Goal: Task Accomplishment & Management: Use online tool/utility

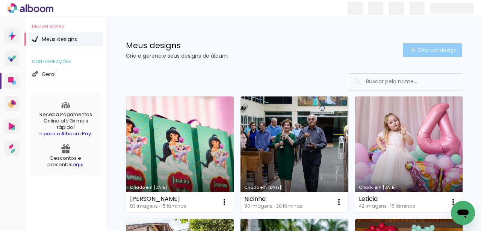
click at [422, 49] on span "Criar um design" at bounding box center [437, 49] width 39 height 5
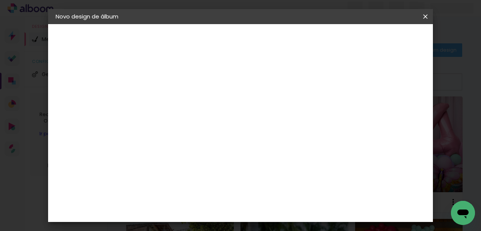
click at [179, 104] on input at bounding box center [179, 101] width 0 height 12
type input "[PERSON_NAME] 15 anos"
click at [0, 0] on slot "Avançar" at bounding box center [0, 0] width 0 height 0
click at [205, 144] on input at bounding box center [198, 142] width 76 height 9
type input "[PERSON_NAME]"
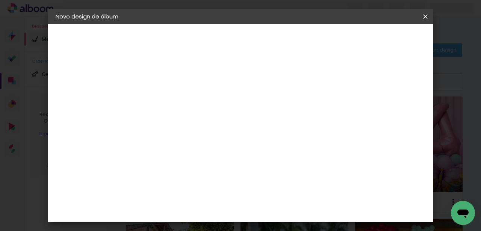
type paper-input "[PERSON_NAME]"
click at [203, 167] on div "[PERSON_NAME]" at bounding box center [199, 170] width 50 height 6
click at [0, 0] on slot "Avançar" at bounding box center [0, 0] width 0 height 0
click at [208, 125] on input "text" at bounding box center [193, 131] width 29 height 12
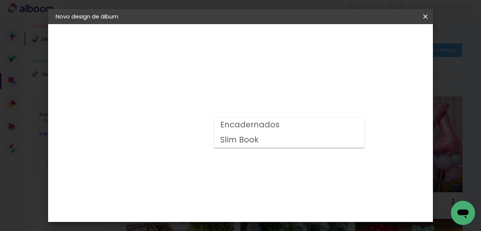
click at [260, 141] on paper-item "Slim Book" at bounding box center [289, 139] width 150 height 15
type input "Slim Book"
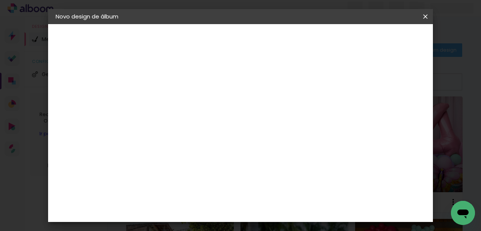
scroll to position [351, 0]
click at [257, 215] on span "20 × 30 cm" at bounding box center [243, 222] width 28 height 15
click at [0, 0] on slot "Avançar" at bounding box center [0, 0] width 0 height 0
click at [266, 41] on span "Iniciar design" at bounding box center [257, 42] width 17 height 11
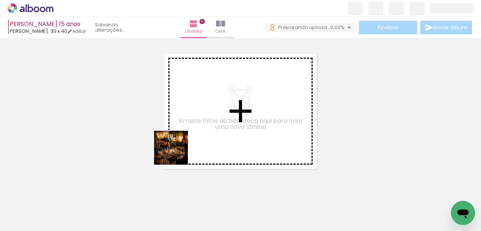
drag, startPoint x: 80, startPoint y: 209, endPoint x: 207, endPoint y: 127, distance: 151.3
click at [207, 127] on quentale-workspace at bounding box center [240, 115] width 481 height 231
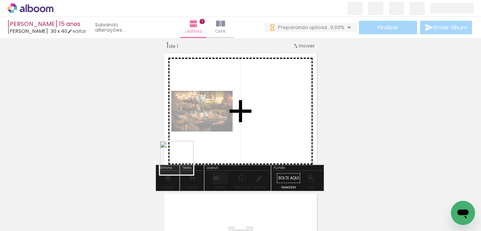
drag, startPoint x: 124, startPoint y: 206, endPoint x: 183, endPoint y: 163, distance: 73.4
click at [183, 163] on quentale-workspace at bounding box center [240, 115] width 481 height 231
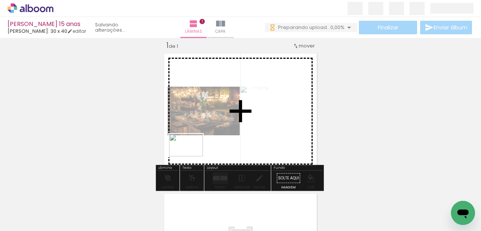
drag, startPoint x: 162, startPoint y: 207, endPoint x: 192, endPoint y: 156, distance: 59.2
click at [192, 156] on quentale-workspace at bounding box center [240, 115] width 481 height 231
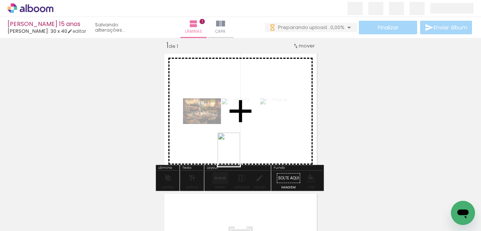
drag, startPoint x: 333, startPoint y: 212, endPoint x: 240, endPoint y: 155, distance: 109.3
click at [240, 155] on quentale-workspace at bounding box center [240, 115] width 481 height 231
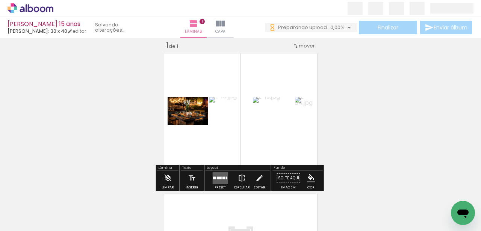
click at [241, 175] on iron-icon at bounding box center [242, 177] width 8 height 15
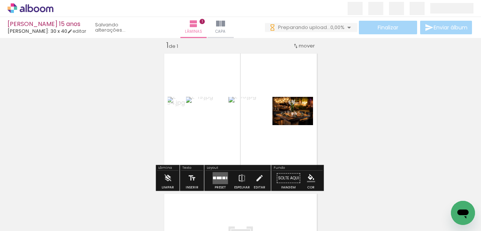
click at [223, 176] on quentale-layouter at bounding box center [219, 178] width 15 height 12
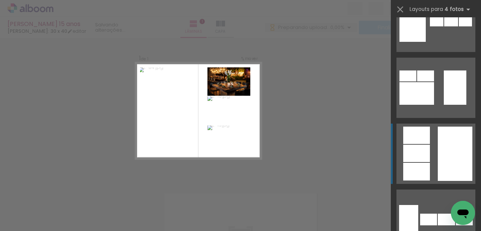
click at [428, 165] on quentale-layouter at bounding box center [436, 153] width 79 height 60
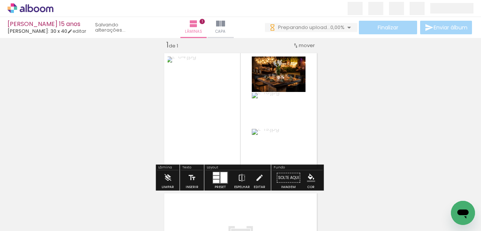
click at [411, 120] on div "Inserir lâmina 1 de 1" at bounding box center [240, 171] width 481 height 280
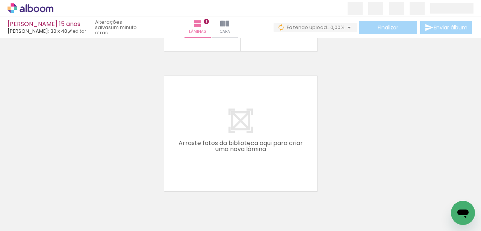
scroll to position [135, 0]
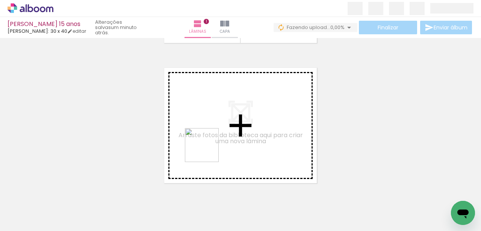
drag, startPoint x: 208, startPoint y: 205, endPoint x: 230, endPoint y: 202, distance: 22.8
click at [207, 150] on quentale-workspace at bounding box center [240, 115] width 481 height 231
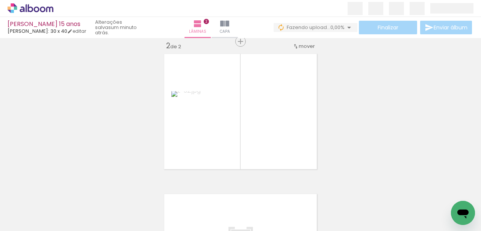
scroll to position [150, 0]
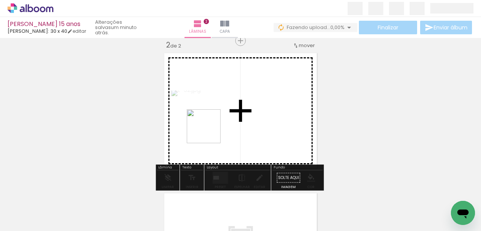
drag, startPoint x: 241, startPoint y: 199, endPoint x: 267, endPoint y: 203, distance: 25.7
click at [208, 131] on quentale-workspace at bounding box center [240, 115] width 481 height 231
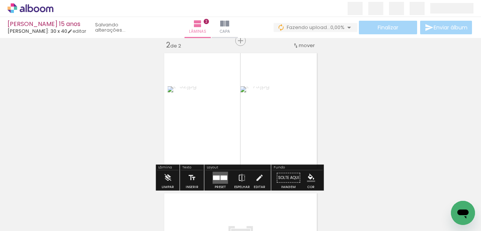
drag, startPoint x: 285, startPoint y: 206, endPoint x: 280, endPoint y: 134, distance: 72.8
click at [280, 134] on quentale-workspace at bounding box center [240, 115] width 481 height 231
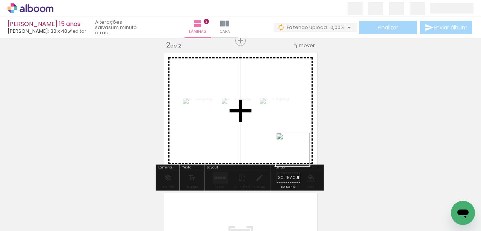
drag, startPoint x: 446, startPoint y: 204, endPoint x: 293, endPoint y: 154, distance: 161.4
click at [293, 154] on quentale-workspace at bounding box center [240, 115] width 481 height 231
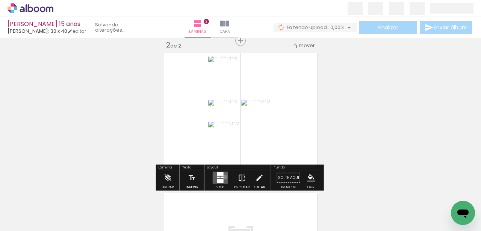
click at [223, 176] on quentale-layouter at bounding box center [219, 177] width 15 height 12
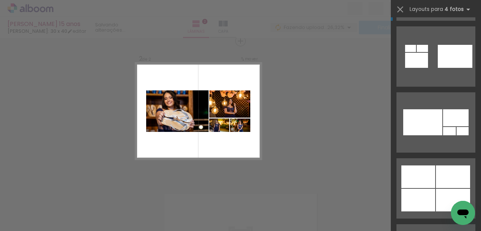
scroll to position [677, 0]
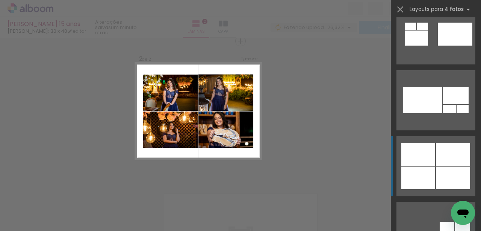
click at [430, 159] on div at bounding box center [419, 154] width 34 height 23
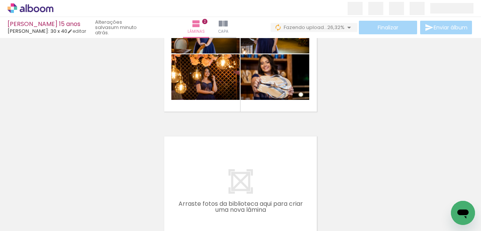
scroll to position [225, 0]
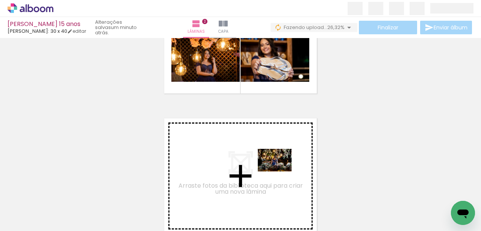
drag, startPoint x: 374, startPoint y: 205, endPoint x: 281, endPoint y: 171, distance: 99.7
click at [281, 171] on quentale-workspace at bounding box center [240, 115] width 481 height 231
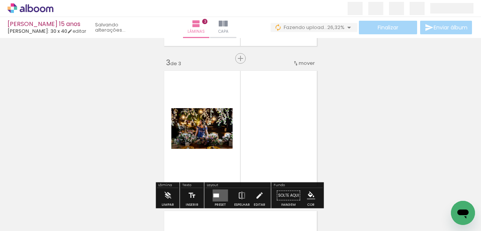
scroll to position [290, 0]
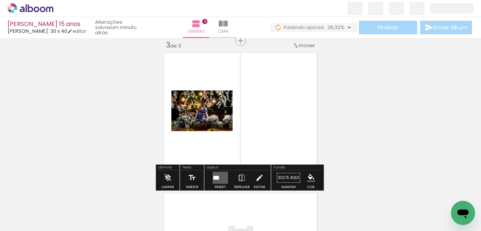
click at [219, 179] on quentale-layouter at bounding box center [219, 177] width 15 height 12
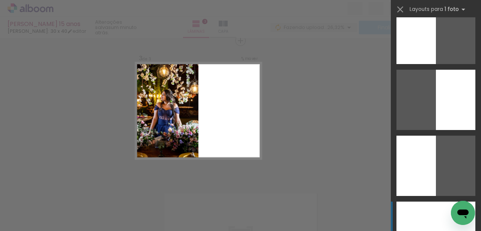
scroll to position [0, 0]
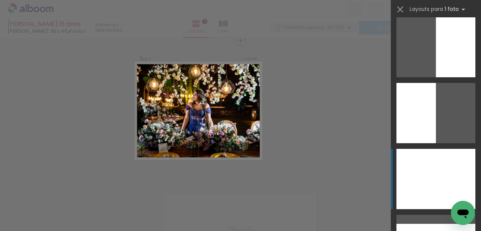
click at [439, 180] on div at bounding box center [436, 179] width 79 height 60
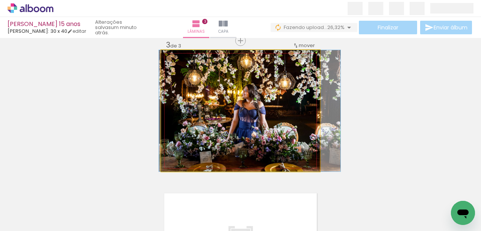
drag, startPoint x: 291, startPoint y: 127, endPoint x: 300, endPoint y: 127, distance: 9.4
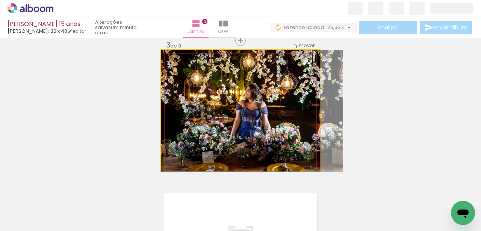
drag, startPoint x: 290, startPoint y: 126, endPoint x: 294, endPoint y: 125, distance: 4.2
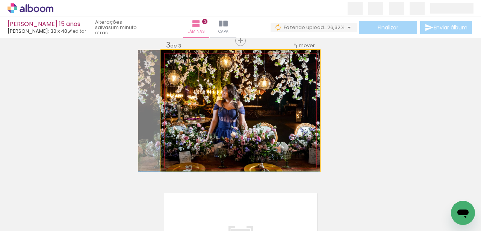
drag, startPoint x: 295, startPoint y: 125, endPoint x: 270, endPoint y: 125, distance: 25.2
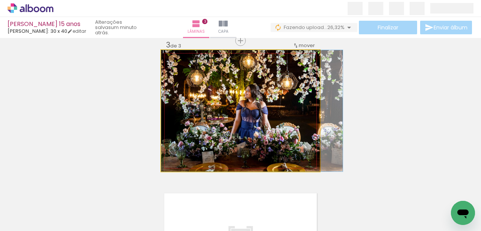
drag, startPoint x: 279, startPoint y: 126, endPoint x: 299, endPoint y: 125, distance: 19.9
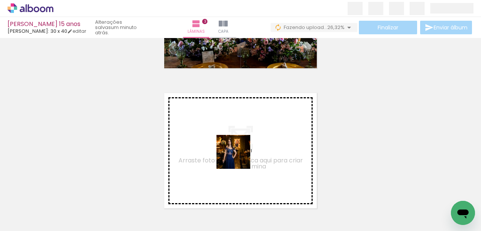
drag, startPoint x: 241, startPoint y: 211, endPoint x: 239, endPoint y: 157, distance: 53.5
click at [239, 157] on quentale-workspace at bounding box center [240, 115] width 481 height 231
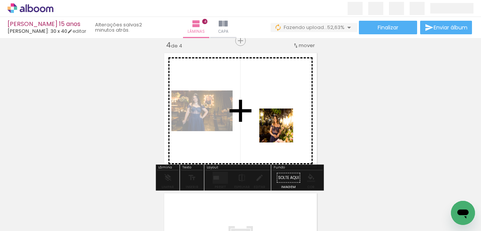
drag, startPoint x: 413, startPoint y: 209, endPoint x: 281, endPoint y: 130, distance: 154.0
click at [281, 130] on quentale-workspace at bounding box center [240, 115] width 481 height 231
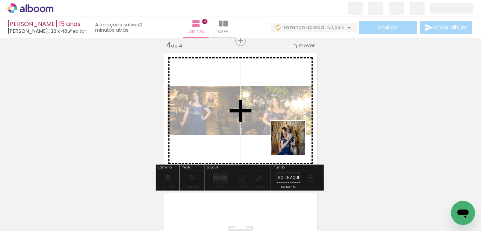
drag, startPoint x: 331, startPoint y: 209, endPoint x: 294, endPoint y: 143, distance: 75.9
click at [294, 143] on quentale-workspace at bounding box center [240, 115] width 481 height 231
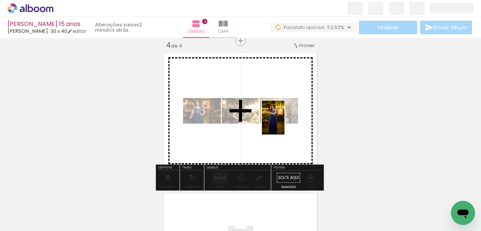
drag, startPoint x: 450, startPoint y: 198, endPoint x: 285, endPoint y: 123, distance: 181.4
click at [285, 123] on quentale-workspace at bounding box center [240, 115] width 481 height 231
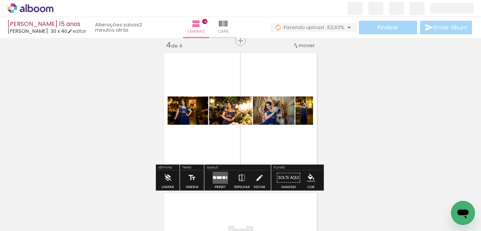
scroll to position [0, 333]
click at [223, 175] on quentale-layouter at bounding box center [219, 177] width 15 height 12
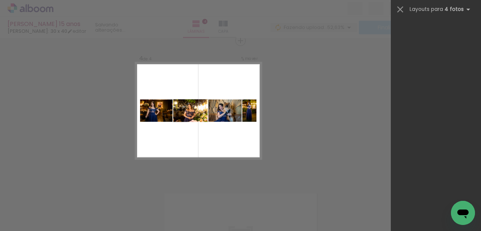
scroll to position [0, 0]
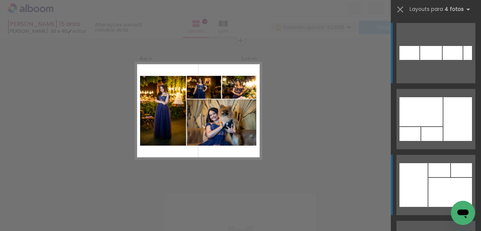
click at [429, 183] on div at bounding box center [451, 192] width 44 height 29
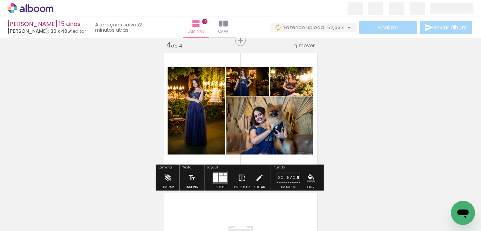
click at [296, 83] on div at bounding box center [294, 87] width 9 height 8
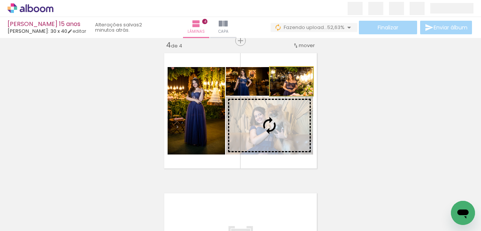
drag, startPoint x: 307, startPoint y: 87, endPoint x: 293, endPoint y: 133, distance: 47.8
click at [0, 0] on slot at bounding box center [0, 0] width 0 height 0
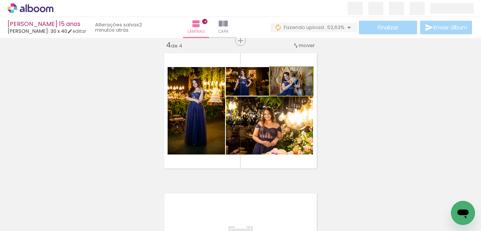
drag, startPoint x: 292, startPoint y: 80, endPoint x: 243, endPoint y: 76, distance: 49.5
click at [0, 0] on slot at bounding box center [0, 0] width 0 height 0
drag, startPoint x: 305, startPoint y: 88, endPoint x: 233, endPoint y: 78, distance: 72.5
click at [0, 0] on slot at bounding box center [0, 0] width 0 height 0
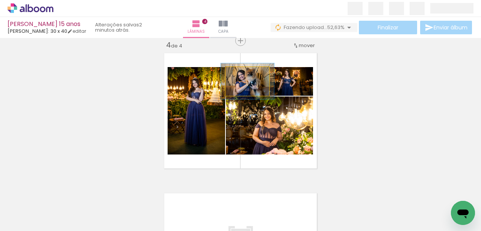
click at [243, 76] on div at bounding box center [245, 74] width 7 height 7
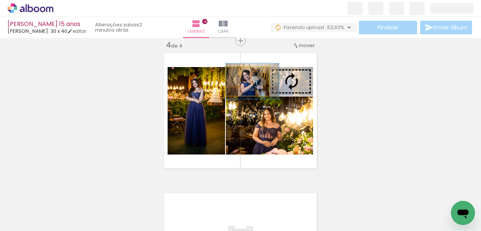
drag, startPoint x: 263, startPoint y: 87, endPoint x: 269, endPoint y: 87, distance: 6.0
click at [0, 0] on slot at bounding box center [0, 0] width 0 height 0
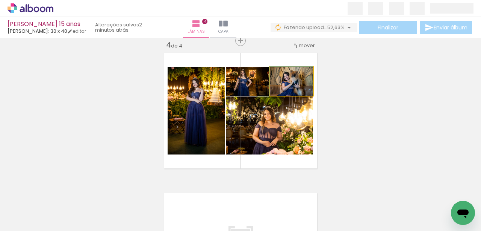
drag, startPoint x: 307, startPoint y: 87, endPoint x: 265, endPoint y: 85, distance: 41.4
click at [0, 0] on slot at bounding box center [0, 0] width 0 height 0
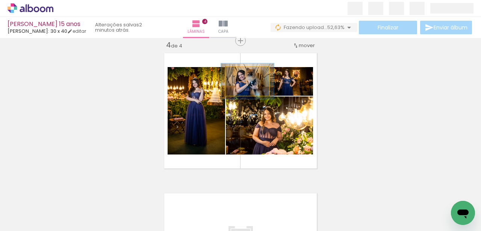
type paper-slider "122"
click at [242, 75] on div at bounding box center [245, 74] width 7 height 7
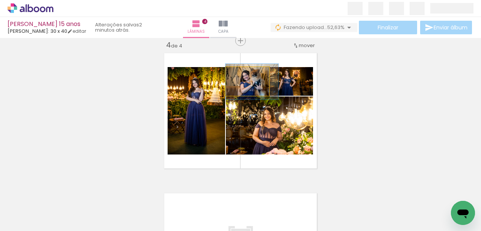
drag, startPoint x: 261, startPoint y: 86, endPoint x: 267, endPoint y: 87, distance: 6.0
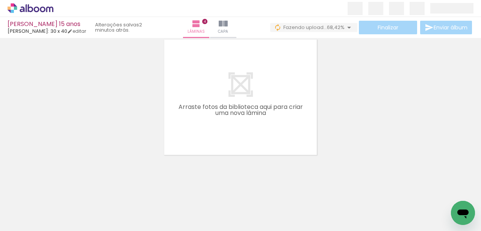
scroll to position [583, 0]
drag, startPoint x: 331, startPoint y: 208, endPoint x: 296, endPoint y: 180, distance: 44.4
click at [266, 126] on quentale-workspace at bounding box center [240, 115] width 481 height 231
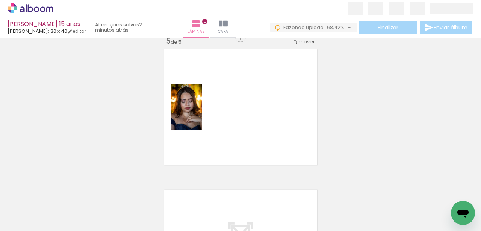
scroll to position [569, 0]
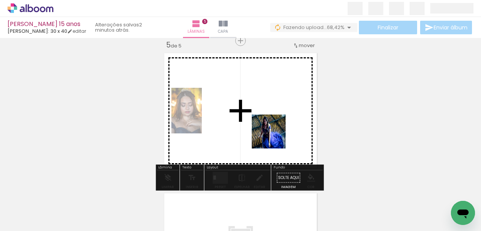
drag, startPoint x: 373, startPoint y: 208, endPoint x: 369, endPoint y: 195, distance: 14.1
click at [264, 132] on quentale-workspace at bounding box center [240, 115] width 481 height 231
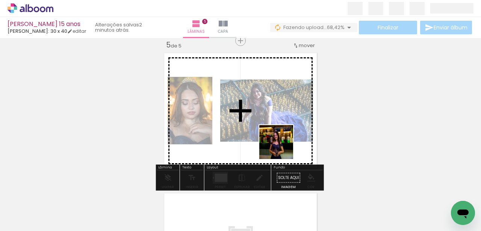
drag, startPoint x: 413, startPoint y: 208, endPoint x: 432, endPoint y: 212, distance: 19.1
click at [278, 146] on quentale-workspace at bounding box center [240, 115] width 481 height 231
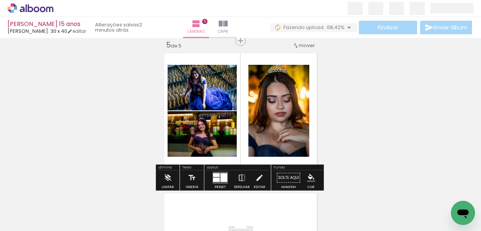
scroll to position [0, 383]
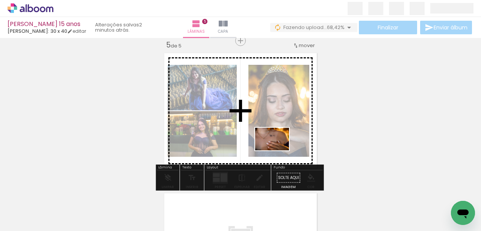
drag, startPoint x: 444, startPoint y: 200, endPoint x: 278, endPoint y: 150, distance: 173.2
click at [278, 150] on quentale-workspace at bounding box center [240, 115] width 481 height 231
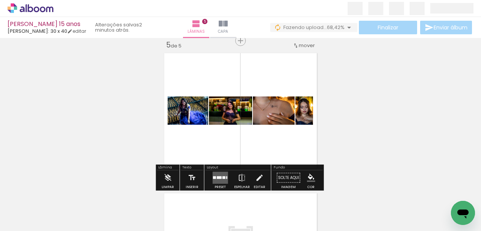
click at [222, 176] on div at bounding box center [223, 177] width 3 height 3
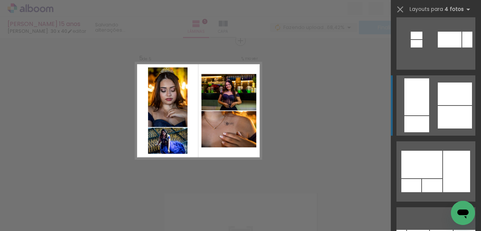
scroll to position [677, 0]
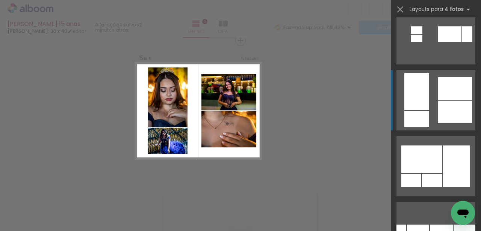
click at [434, 106] on quentale-layouter at bounding box center [436, 100] width 79 height 60
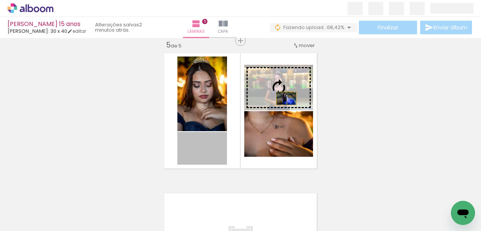
drag, startPoint x: 215, startPoint y: 153, endPoint x: 285, endPoint y: 98, distance: 88.6
click at [0, 0] on slot at bounding box center [0, 0] width 0 height 0
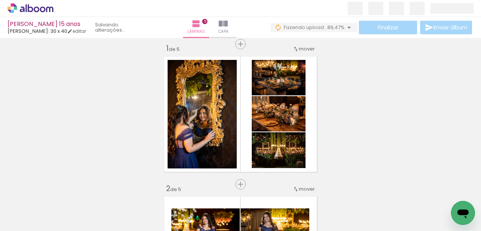
scroll to position [0, 0]
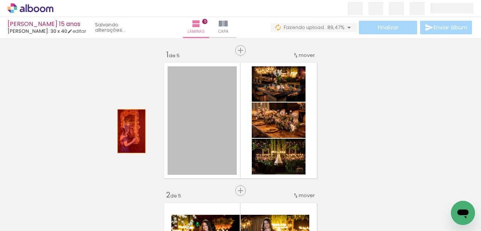
drag, startPoint x: 215, startPoint y: 134, endPoint x: 127, endPoint y: 131, distance: 88.0
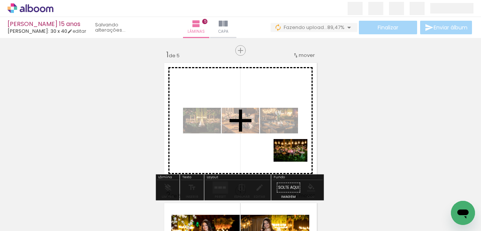
drag, startPoint x: 411, startPoint y: 208, endPoint x: 296, endPoint y: 161, distance: 123.5
click at [296, 161] on quentale-workspace at bounding box center [240, 115] width 481 height 231
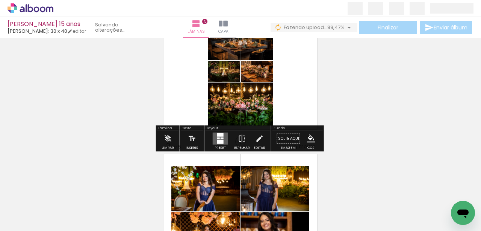
scroll to position [50, 0]
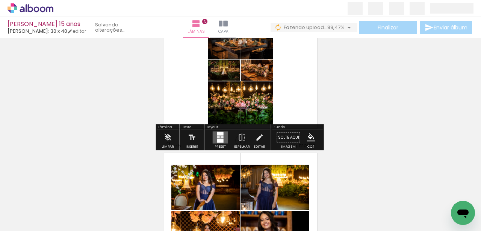
click at [221, 135] on div at bounding box center [220, 134] width 6 height 4
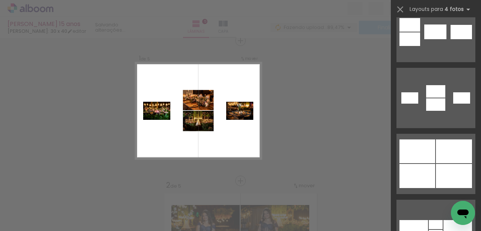
scroll to position [1981, 0]
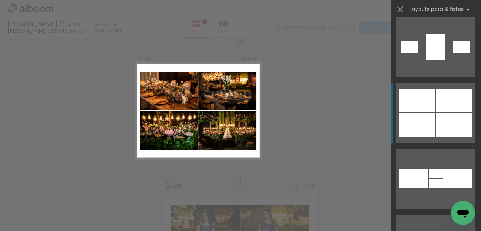
click at [441, 117] on div at bounding box center [454, 125] width 36 height 24
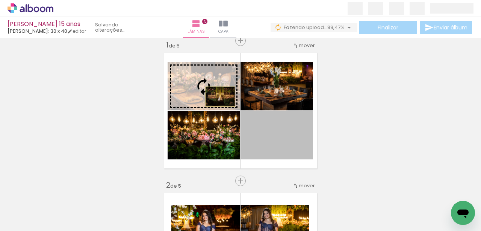
drag, startPoint x: 285, startPoint y: 143, endPoint x: 219, endPoint y: 96, distance: 81.3
click at [0, 0] on slot at bounding box center [0, 0] width 0 height 0
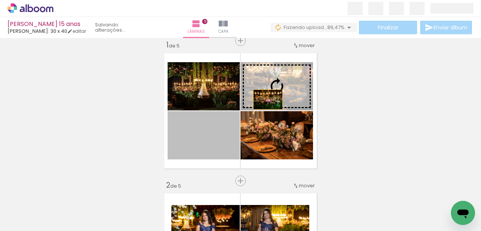
drag, startPoint x: 215, startPoint y: 144, endPoint x: 268, endPoint y: 97, distance: 70.3
click at [0, 0] on slot at bounding box center [0, 0] width 0 height 0
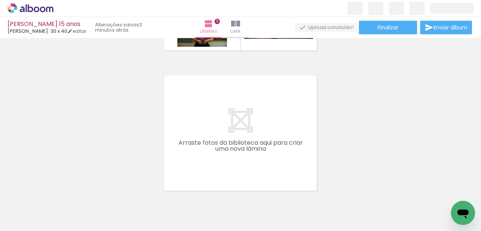
scroll to position [712, 0]
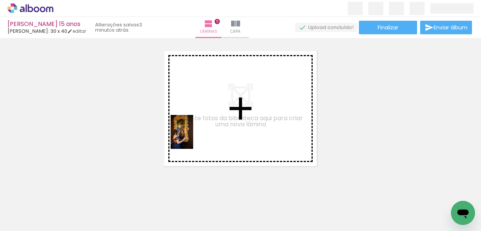
drag, startPoint x: 173, startPoint y: 206, endPoint x: 193, endPoint y: 137, distance: 72.1
click at [193, 137] on quentale-workspace at bounding box center [240, 115] width 481 height 231
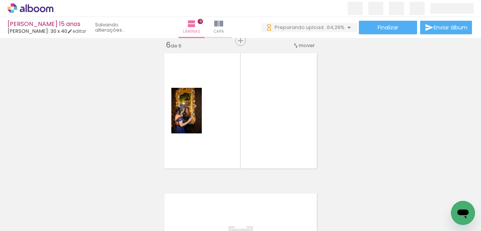
scroll to position [0, 674]
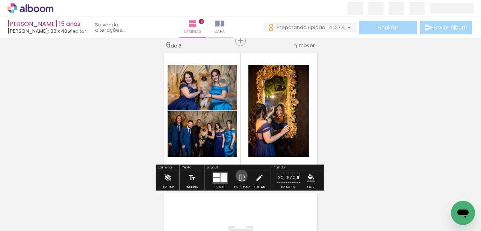
click at [240, 175] on iron-icon at bounding box center [242, 177] width 8 height 15
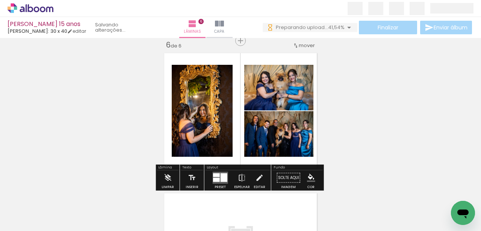
click at [217, 176] on div at bounding box center [216, 175] width 7 height 4
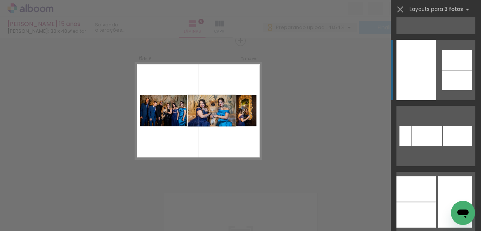
scroll to position [351, 0]
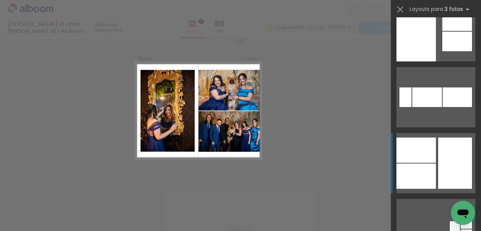
click at [426, 158] on div at bounding box center [416, 149] width 39 height 25
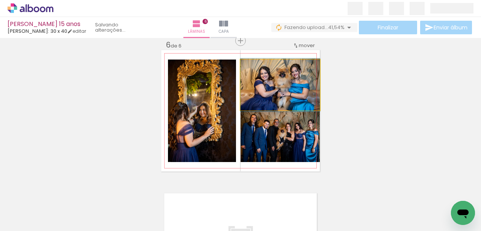
click at [290, 88] on quentale-photo at bounding box center [280, 84] width 79 height 51
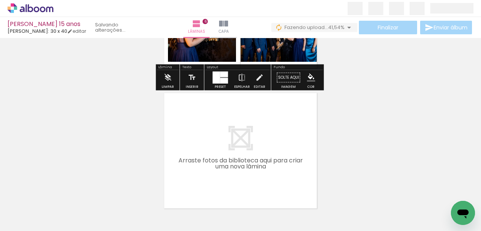
scroll to position [0, 0]
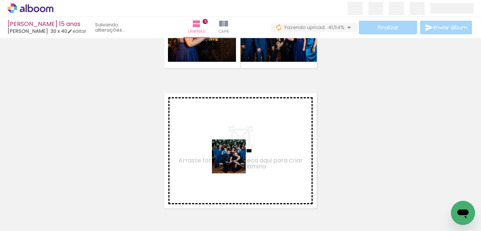
drag, startPoint x: 237, startPoint y: 208, endPoint x: 261, endPoint y: 210, distance: 24.2
click at [234, 157] on quentale-workspace at bounding box center [240, 115] width 481 height 231
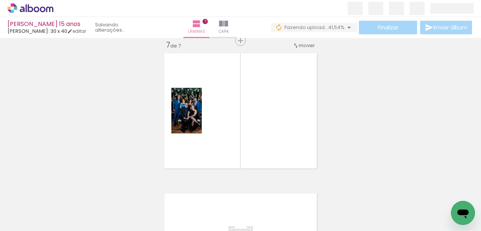
drag, startPoint x: 273, startPoint y: 211, endPoint x: 267, endPoint y: 141, distance: 69.8
click at [267, 140] on quentale-workspace at bounding box center [240, 115] width 481 height 231
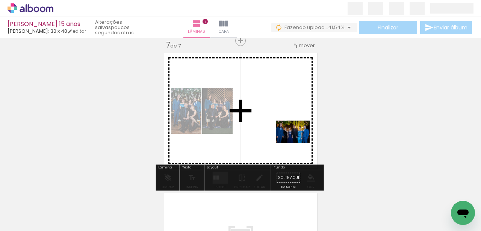
drag, startPoint x: 338, startPoint y: 206, endPoint x: 299, endPoint y: 143, distance: 75.0
click at [299, 143] on quentale-workspace at bounding box center [240, 115] width 481 height 231
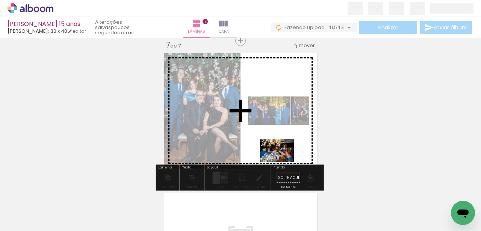
drag, startPoint x: 304, startPoint y: 207, endPoint x: 283, endPoint y: 162, distance: 50.1
click at [283, 162] on quentale-workspace at bounding box center [240, 115] width 481 height 231
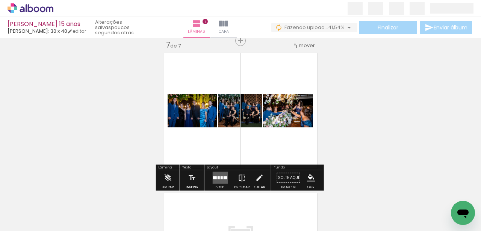
click at [223, 177] on div at bounding box center [225, 177] width 4 height 3
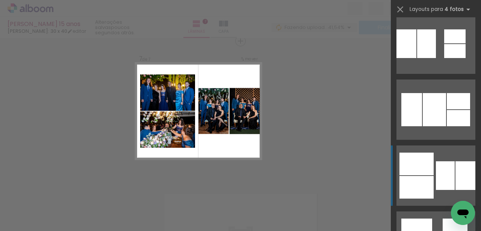
click at [426, 173] on div at bounding box center [417, 163] width 34 height 23
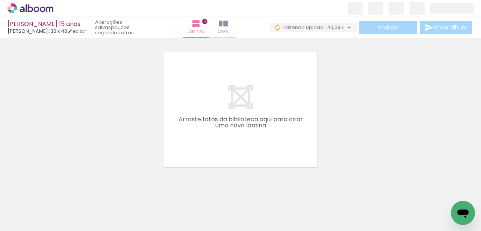
scroll to position [999, 0]
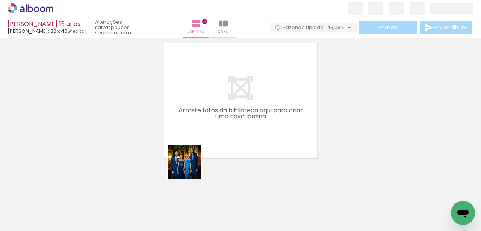
drag, startPoint x: 181, startPoint y: 207, endPoint x: 197, endPoint y: 134, distance: 75.0
click at [197, 134] on quentale-workspace at bounding box center [240, 115] width 481 height 231
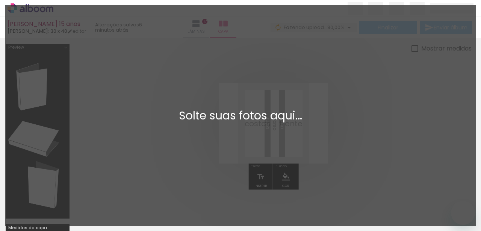
click at [225, 135] on div "Adicionar Fotos Solte suas fotos aqui..." at bounding box center [240, 115] width 471 height 220
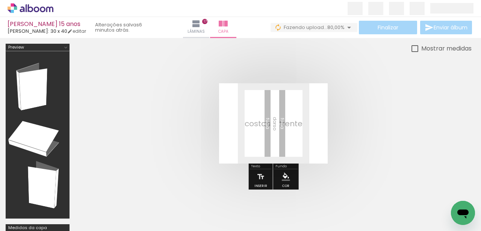
click at [106, 141] on quentale-cover at bounding box center [273, 123] width 337 height 80
click at [372, 117] on quentale-cover at bounding box center [273, 123] width 337 height 80
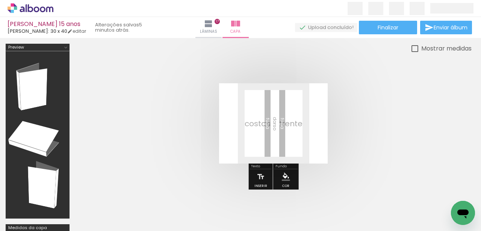
scroll to position [0, 1995]
click at [386, 28] on span "Finalizar" at bounding box center [388, 27] width 21 height 5
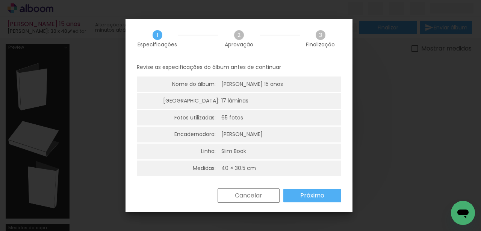
click at [0, 0] on slot "Próximo" at bounding box center [0, 0] width 0 height 0
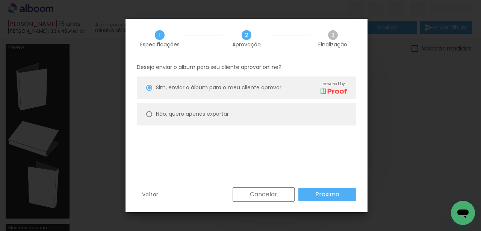
click at [149, 114] on div at bounding box center [149, 114] width 6 height 6
type paper-radio-button "on"
click at [0, 0] on slot "Próximo" at bounding box center [0, 0] width 0 height 0
type input "Alta, 300 DPI"
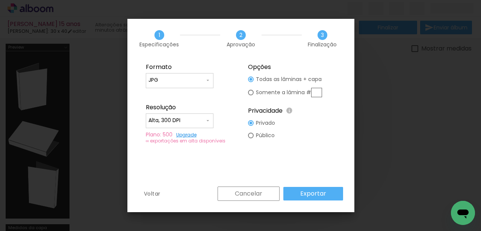
click at [0, 0] on slot "Exportar" at bounding box center [0, 0] width 0 height 0
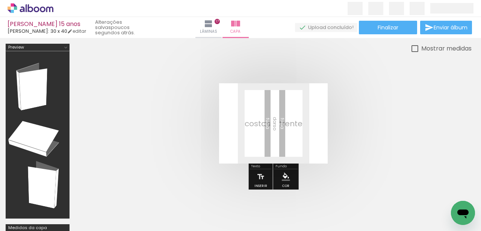
scroll to position [0, 1995]
